Goal: Information Seeking & Learning: Learn about a topic

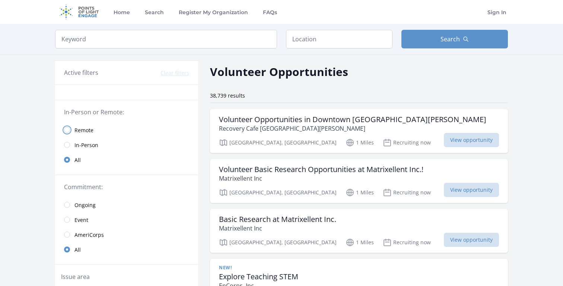
click at [67, 131] on input "radio" at bounding box center [67, 130] width 6 height 6
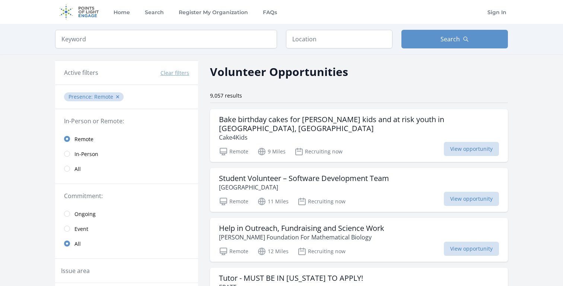
click at [68, 231] on link "Event" at bounding box center [126, 228] width 143 height 15
click at [67, 229] on input "radio" at bounding box center [67, 229] width 6 height 6
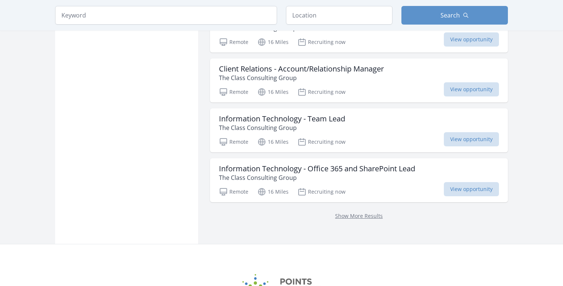
scroll to position [920, 0]
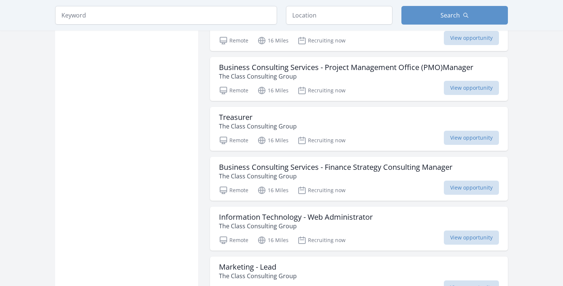
scroll to position [1656, 0]
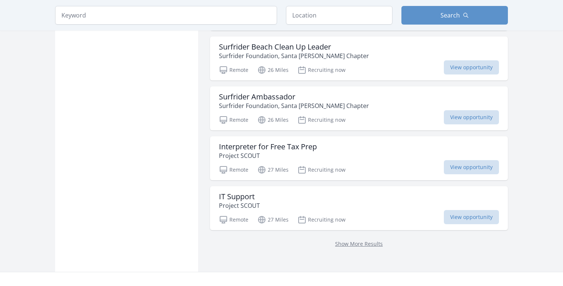
scroll to position [2886, 0]
